Goal: Transaction & Acquisition: Purchase product/service

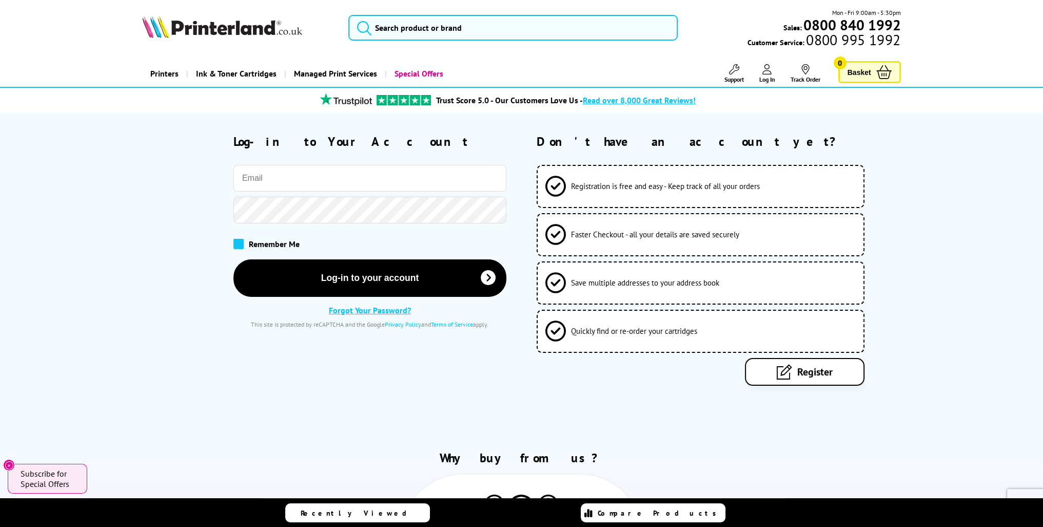
type input "[PERSON_NAME][EMAIL_ADDRESS][DOMAIN_NAME]"
click at [239, 242] on span at bounding box center [238, 244] width 10 height 10
click at [236, 240] on input "checkbox" at bounding box center [236, 240] width 0 height 0
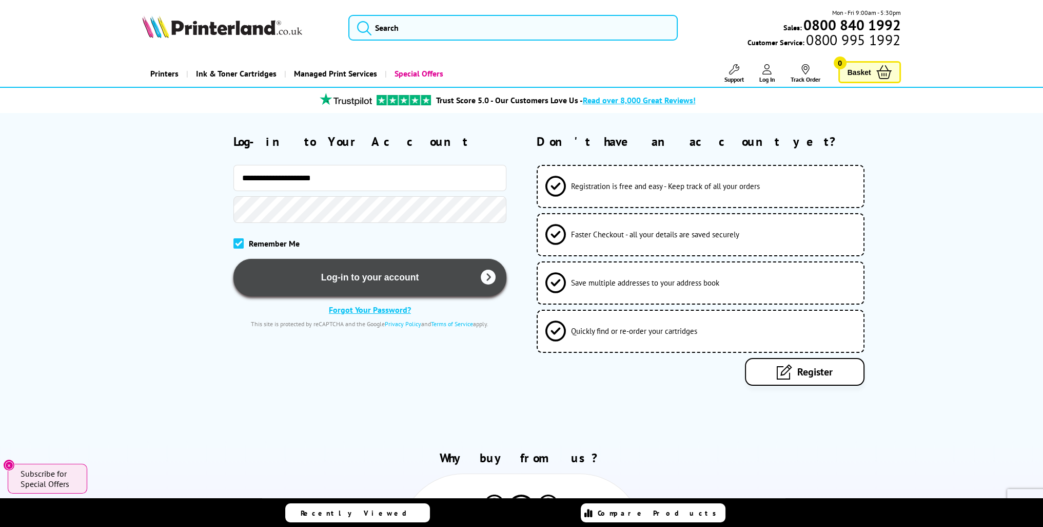
click at [355, 278] on button "Log-in to your account" at bounding box center [369, 277] width 273 height 37
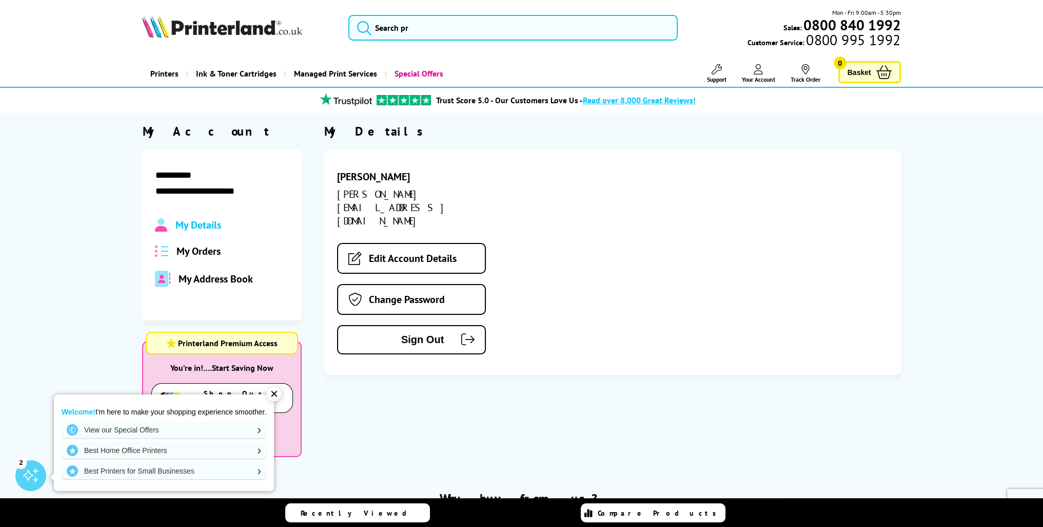
click at [210, 250] on span "My Orders" at bounding box center [199, 250] width 44 height 13
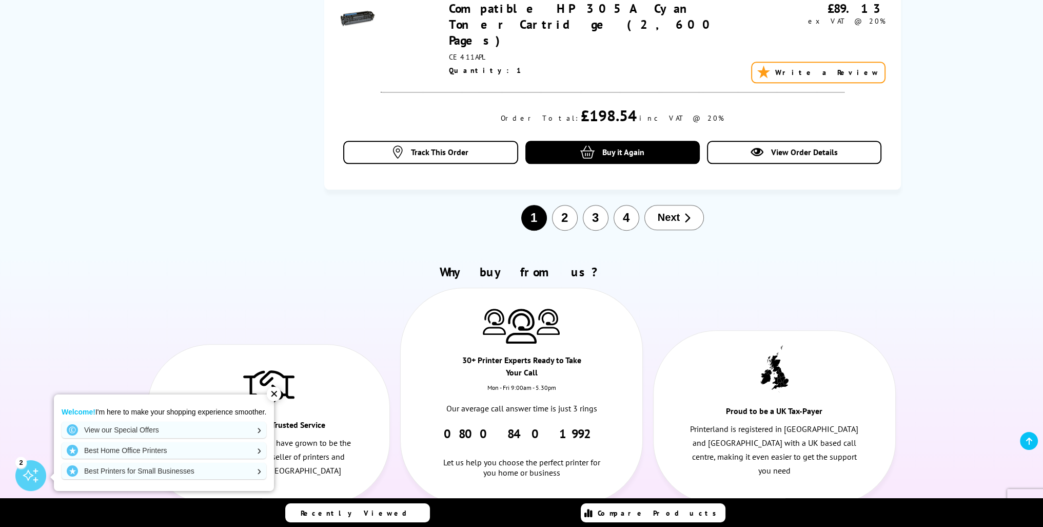
scroll to position [1334, 0]
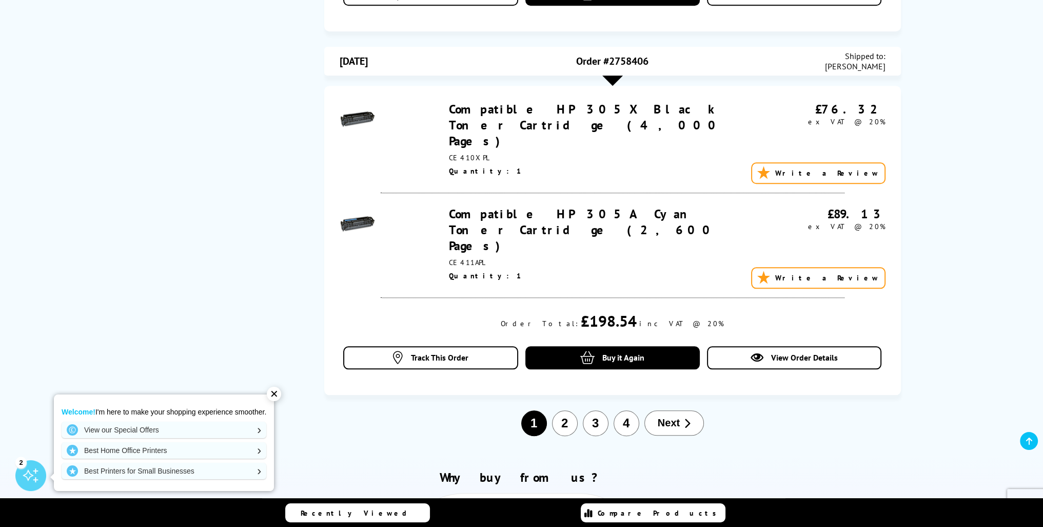
click at [568, 410] on button "2" at bounding box center [565, 423] width 26 height 26
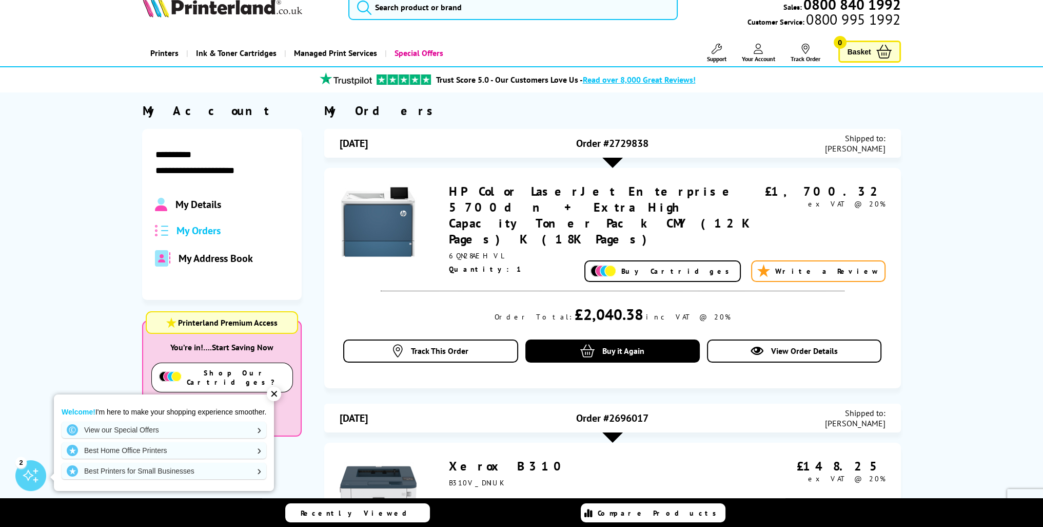
scroll to position [0, 0]
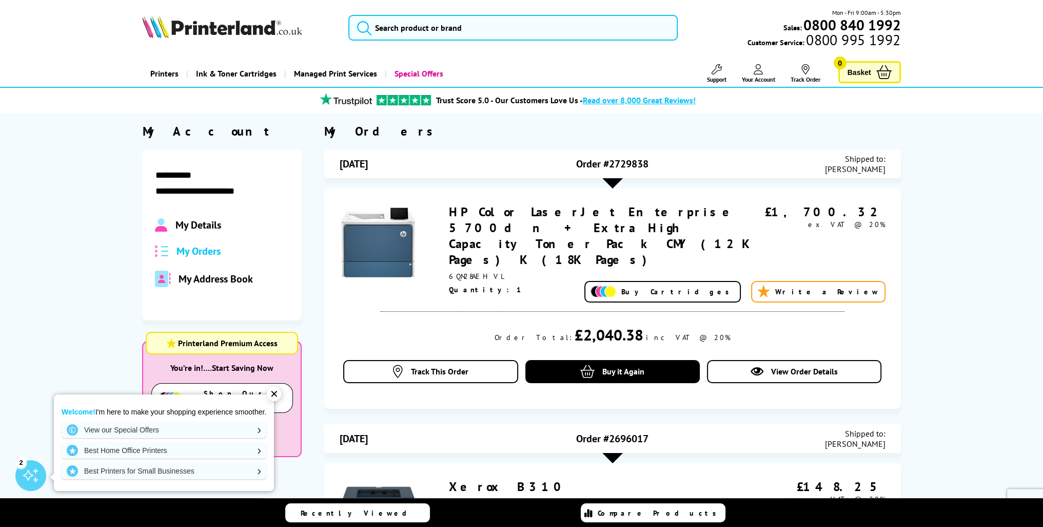
click at [505, 218] on link "HP Color LaserJet Enterprise 5700dn + Extra High Capacity Toner Pack CMY (12K P…" at bounding box center [600, 236] width 302 height 64
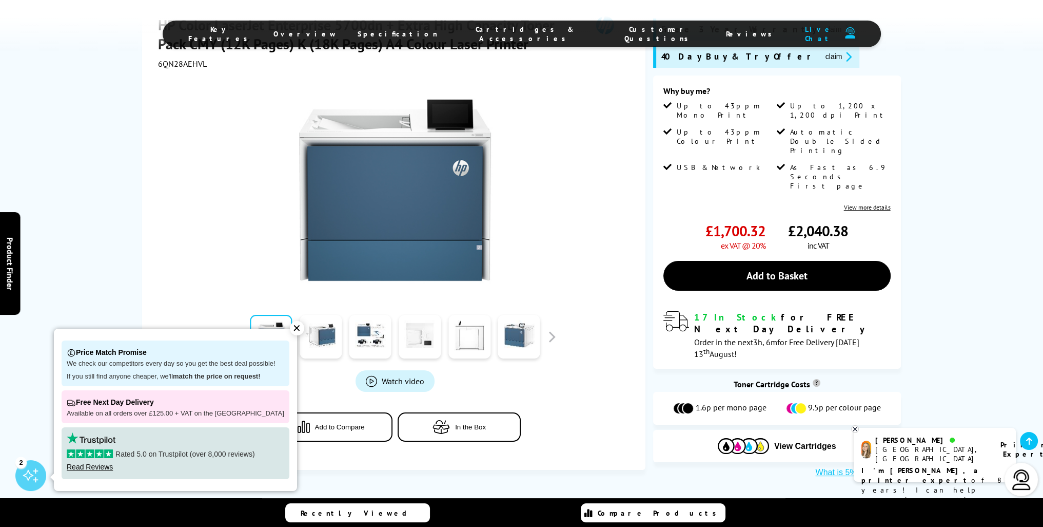
scroll to position [205, 0]
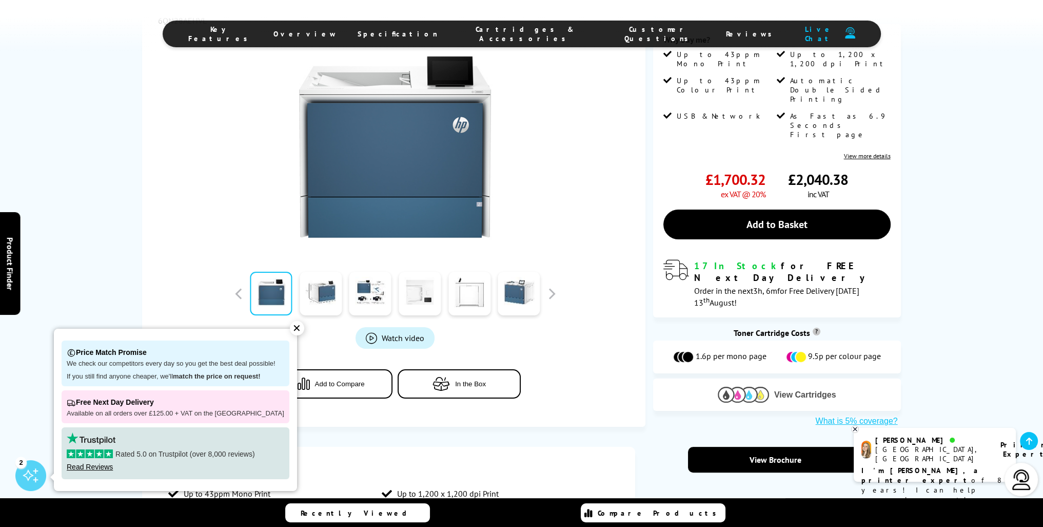
click at [749, 386] on img at bounding box center [743, 394] width 51 height 16
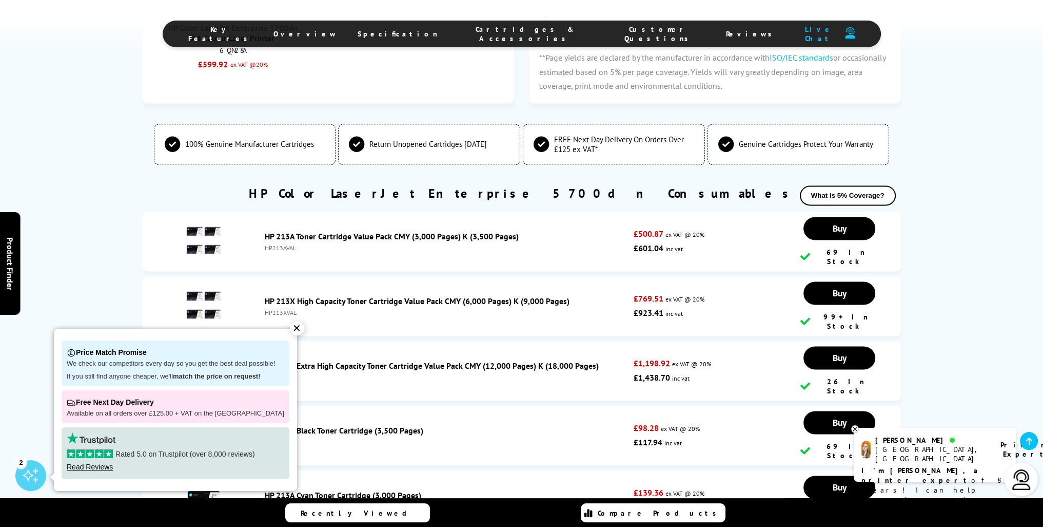
scroll to position [2085, 0]
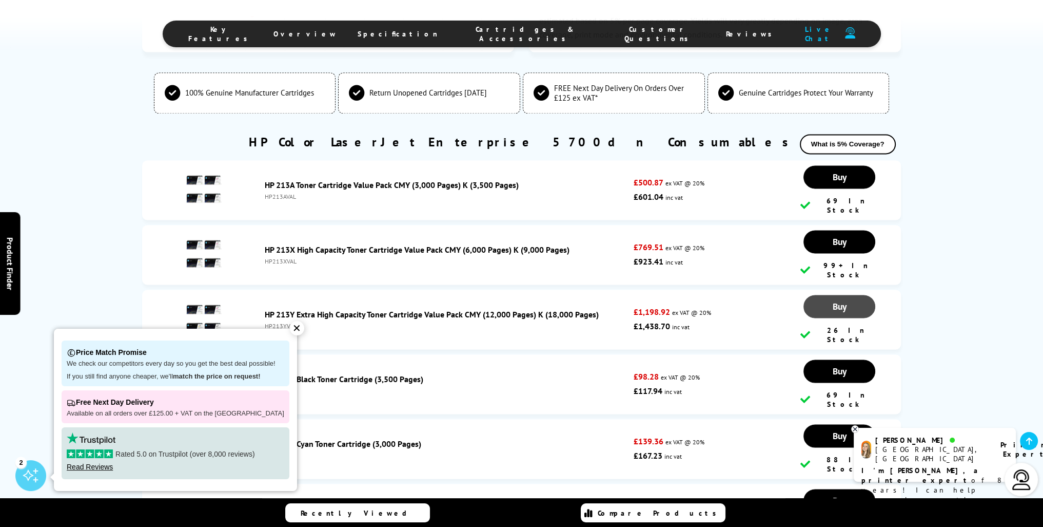
click at [843, 183] on span "Buy" at bounding box center [840, 177] width 14 height 12
click at [235, 134] on div "HP Color LaserJet Enterprise 5700dn Consumables What is 5% Coverage?" at bounding box center [521, 147] width 758 height 26
click at [840, 183] on span "Buy" at bounding box center [840, 177] width 14 height 12
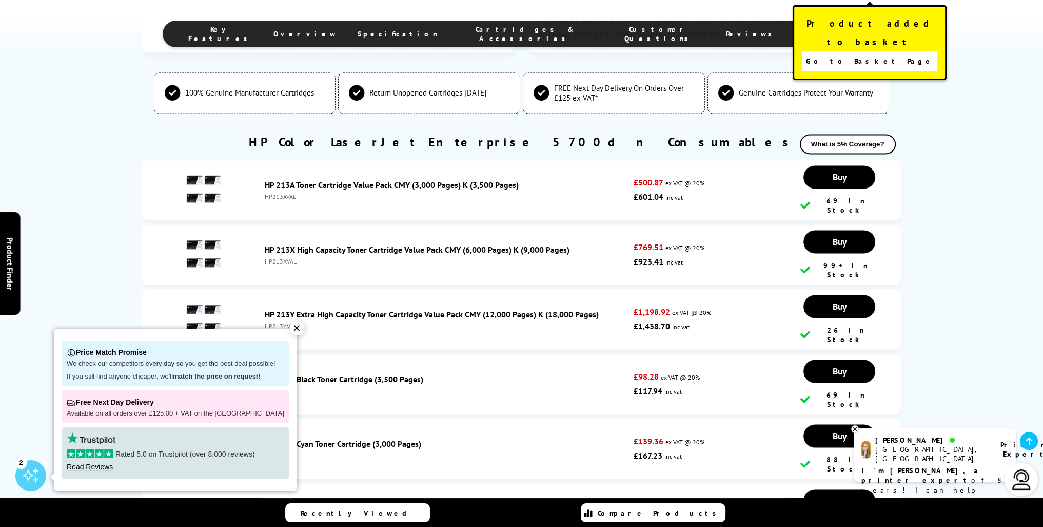
click at [859, 54] on span "Go to Basket Page" at bounding box center [870, 61] width 128 height 14
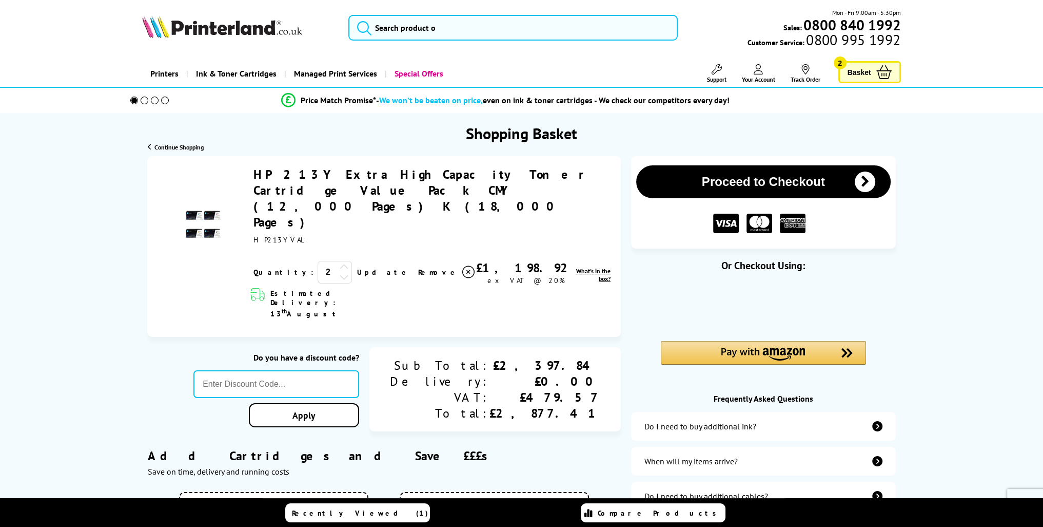
click at [340, 272] on icon at bounding box center [344, 276] width 9 height 9
click at [357, 267] on link "Update" at bounding box center [383, 271] width 53 height 9
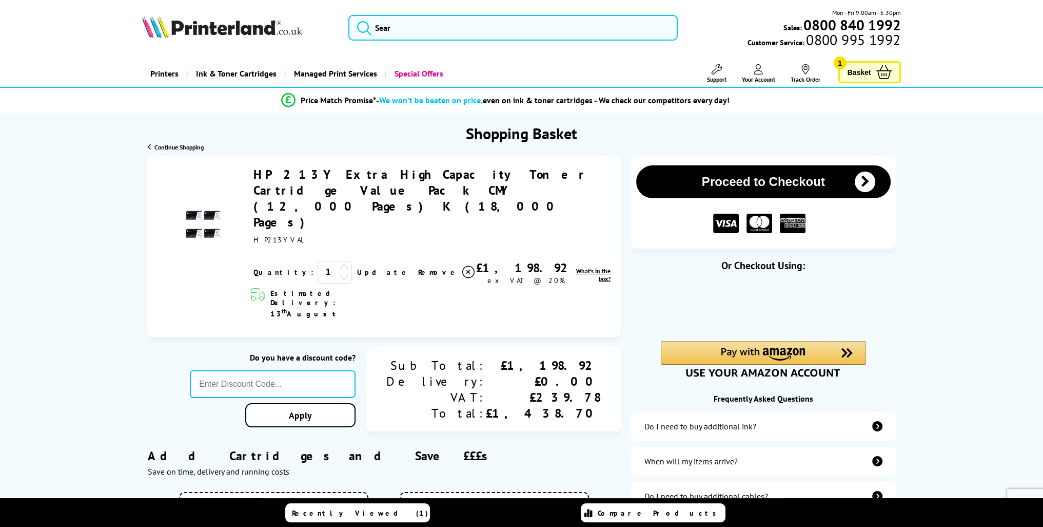
scroll to position [51, 0]
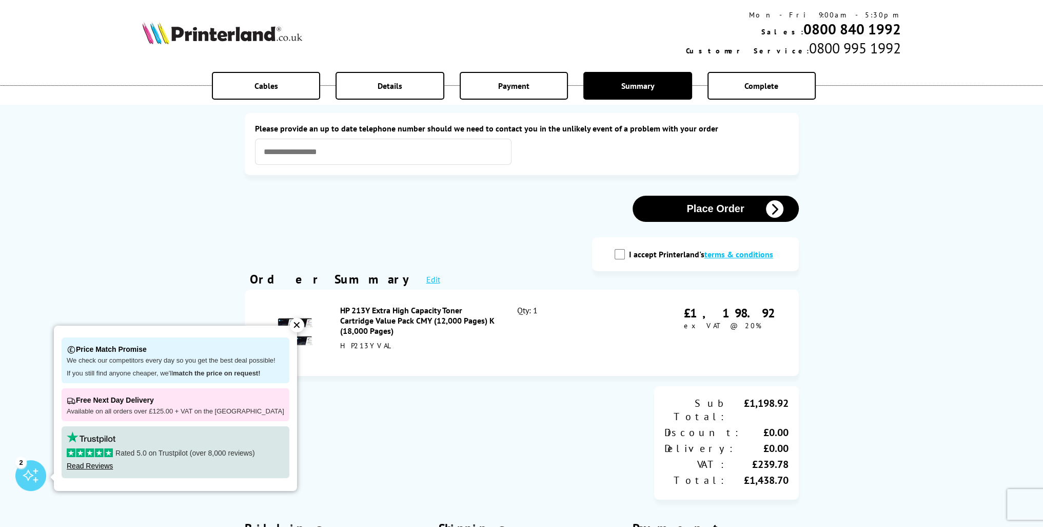
scroll to position [51, 0]
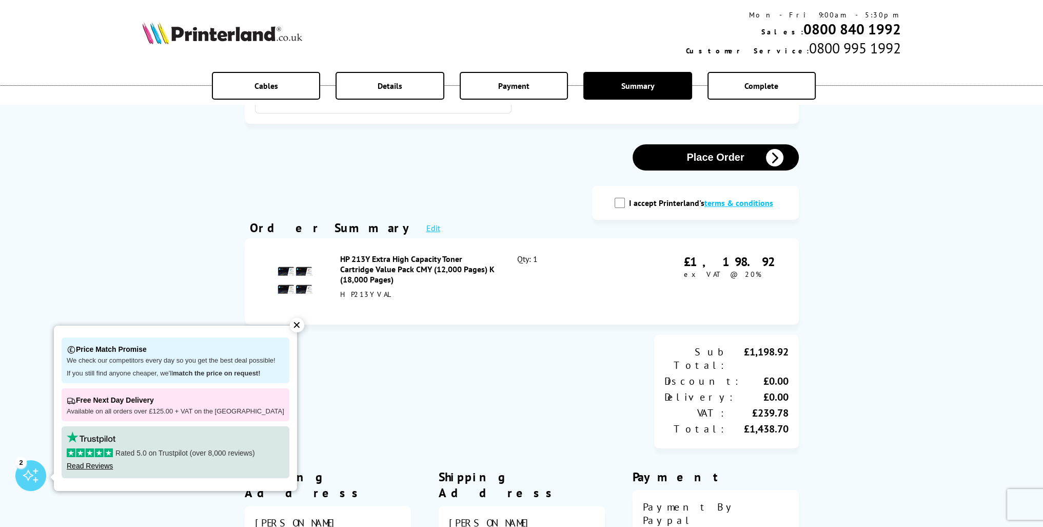
click at [624, 202] on input "I accept Printerland's terms & conditions" at bounding box center [620, 203] width 10 height 10
checkbox input "true"
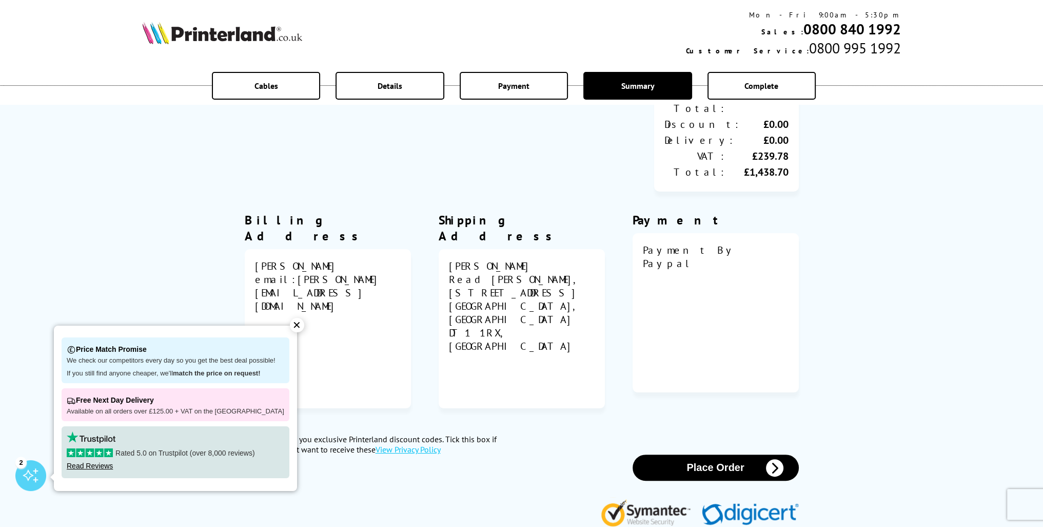
scroll to position [359, 0]
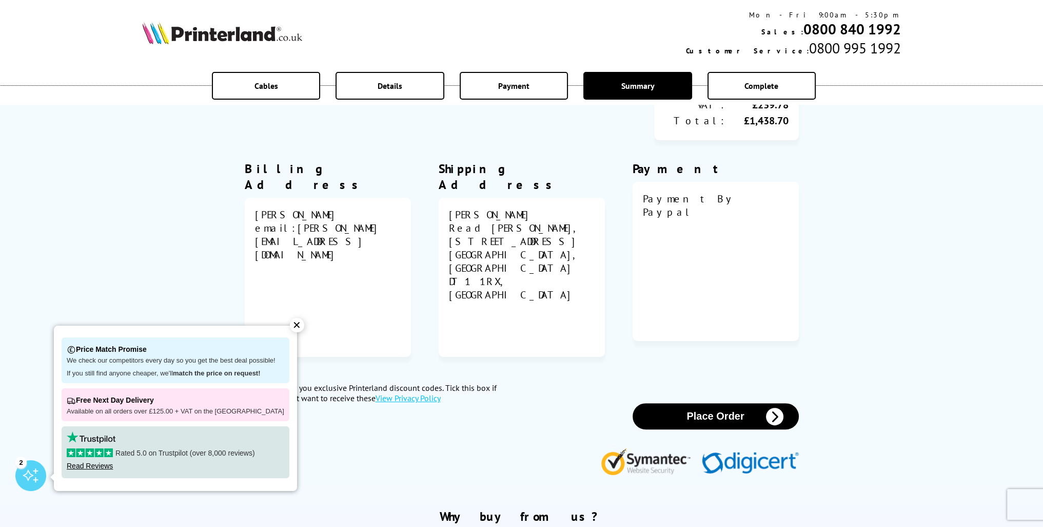
click at [713, 403] on button "Place Order" at bounding box center [716, 416] width 166 height 26
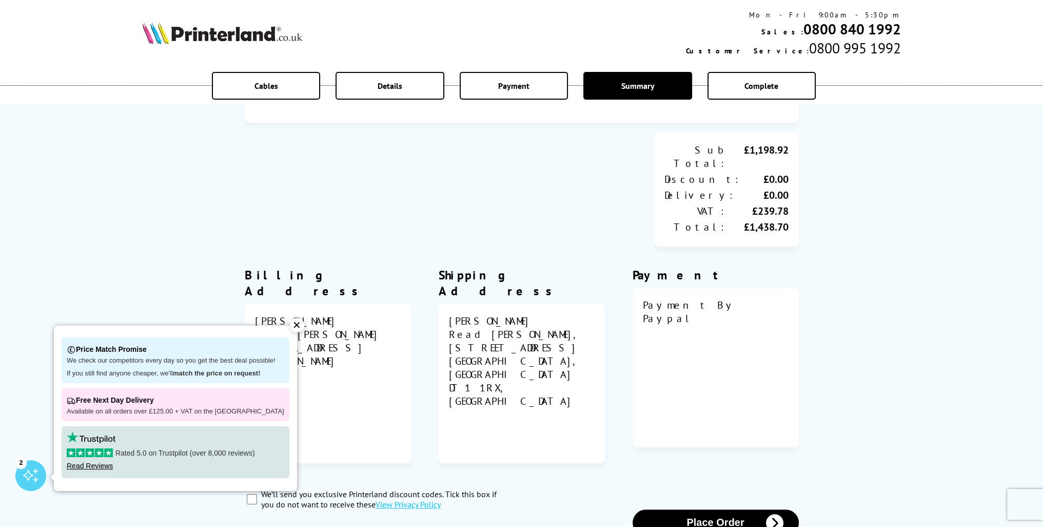
scroll to position [0, 0]
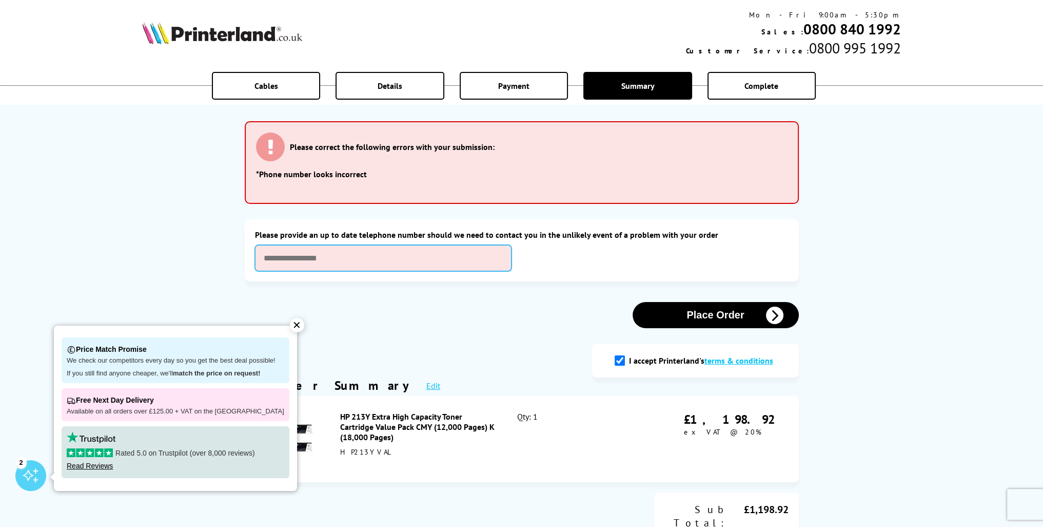
click at [302, 251] on input "text" at bounding box center [383, 258] width 257 height 26
type input "**********"
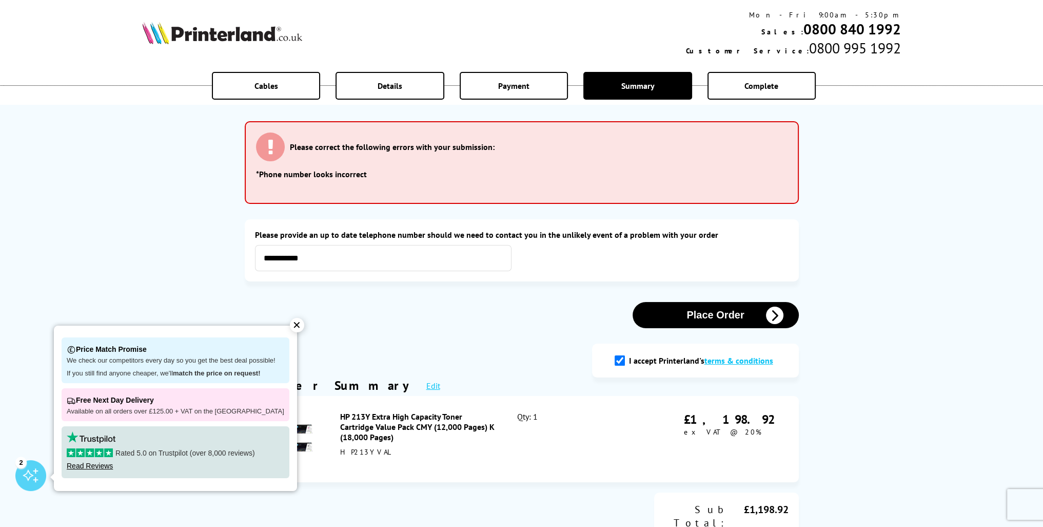
click at [720, 318] on button "Place Order" at bounding box center [716, 315] width 166 height 26
